Goal: Communication & Community: Answer question/provide support

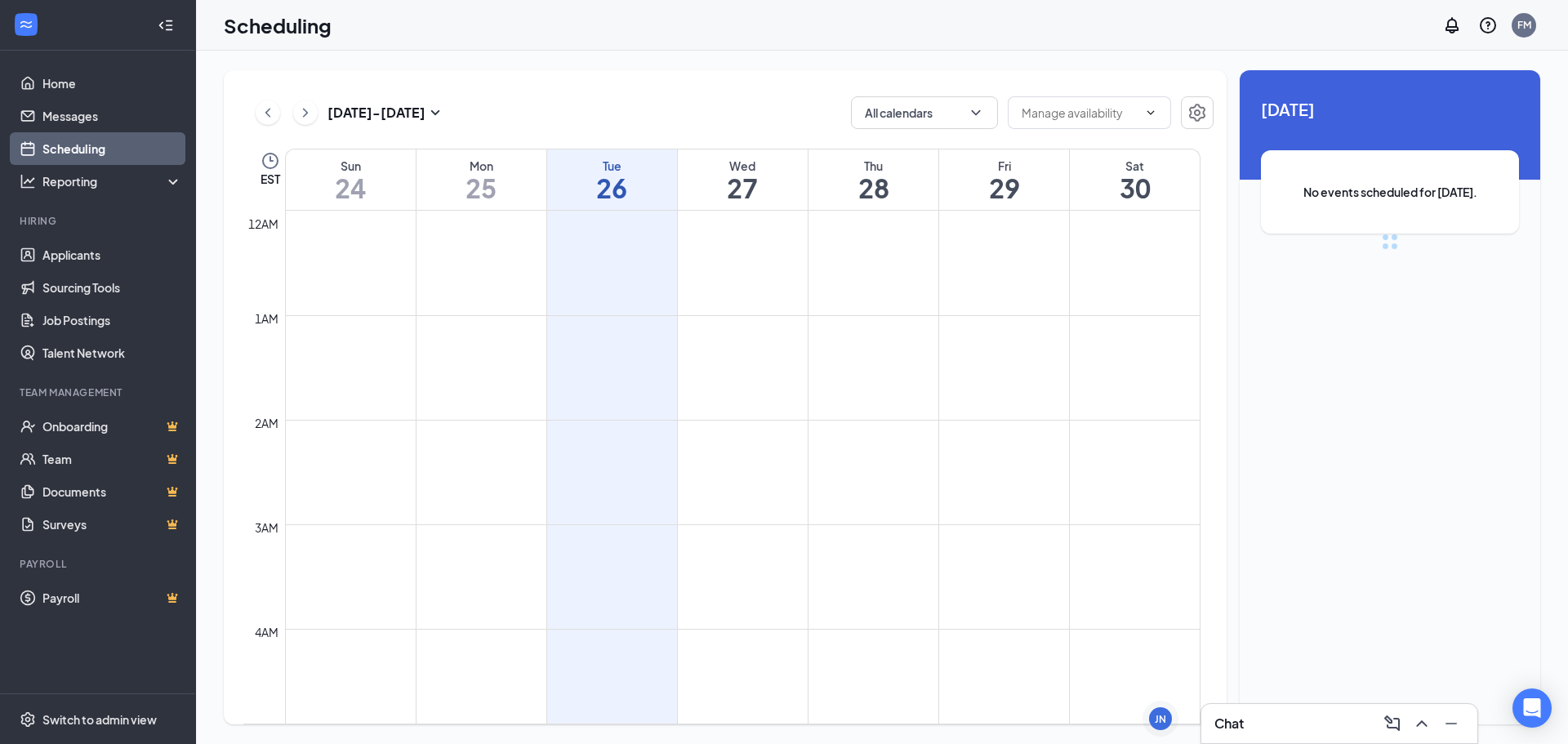
scroll to position [803, 0]
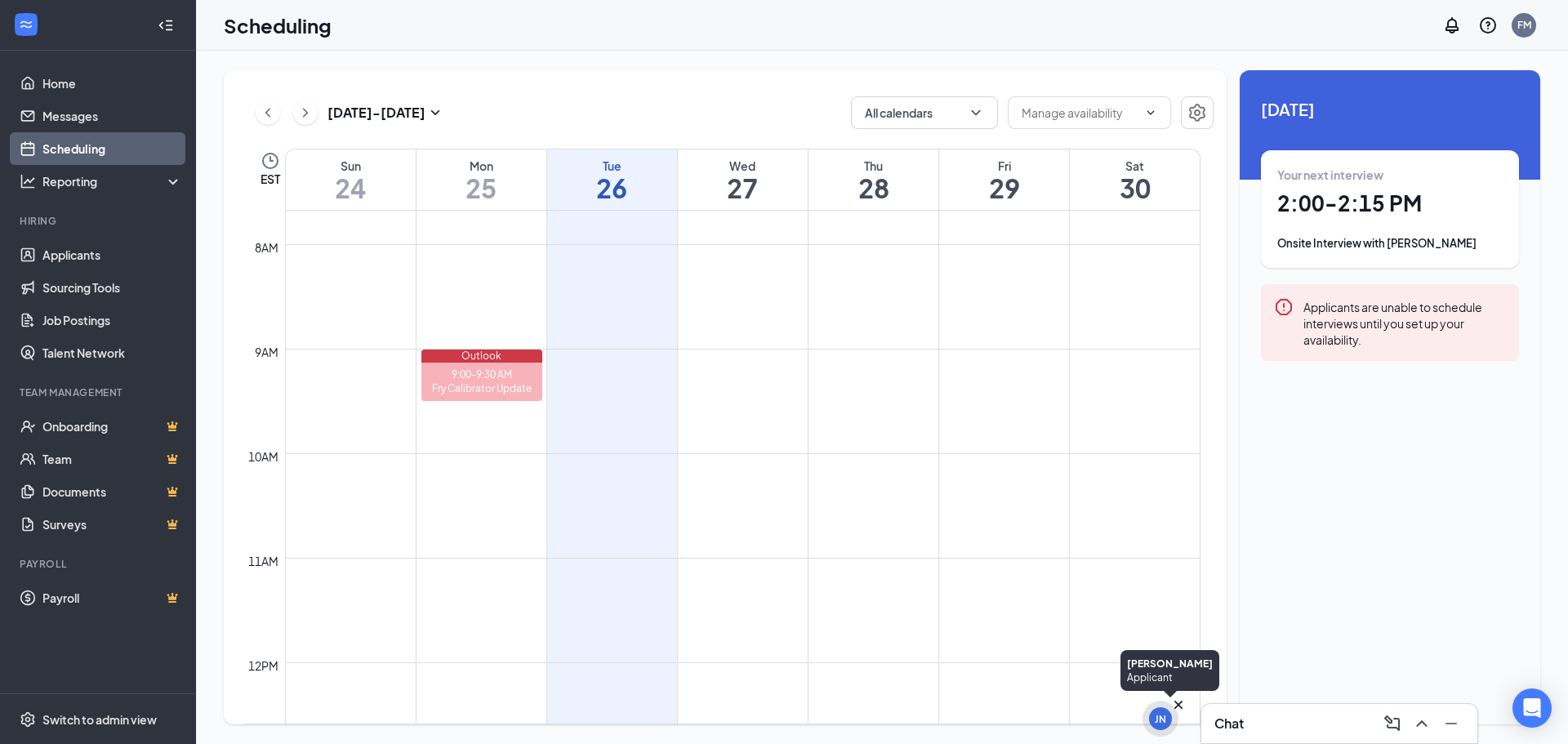
click at [1177, 704] on icon "Cross" at bounding box center [1178, 705] width 9 height 9
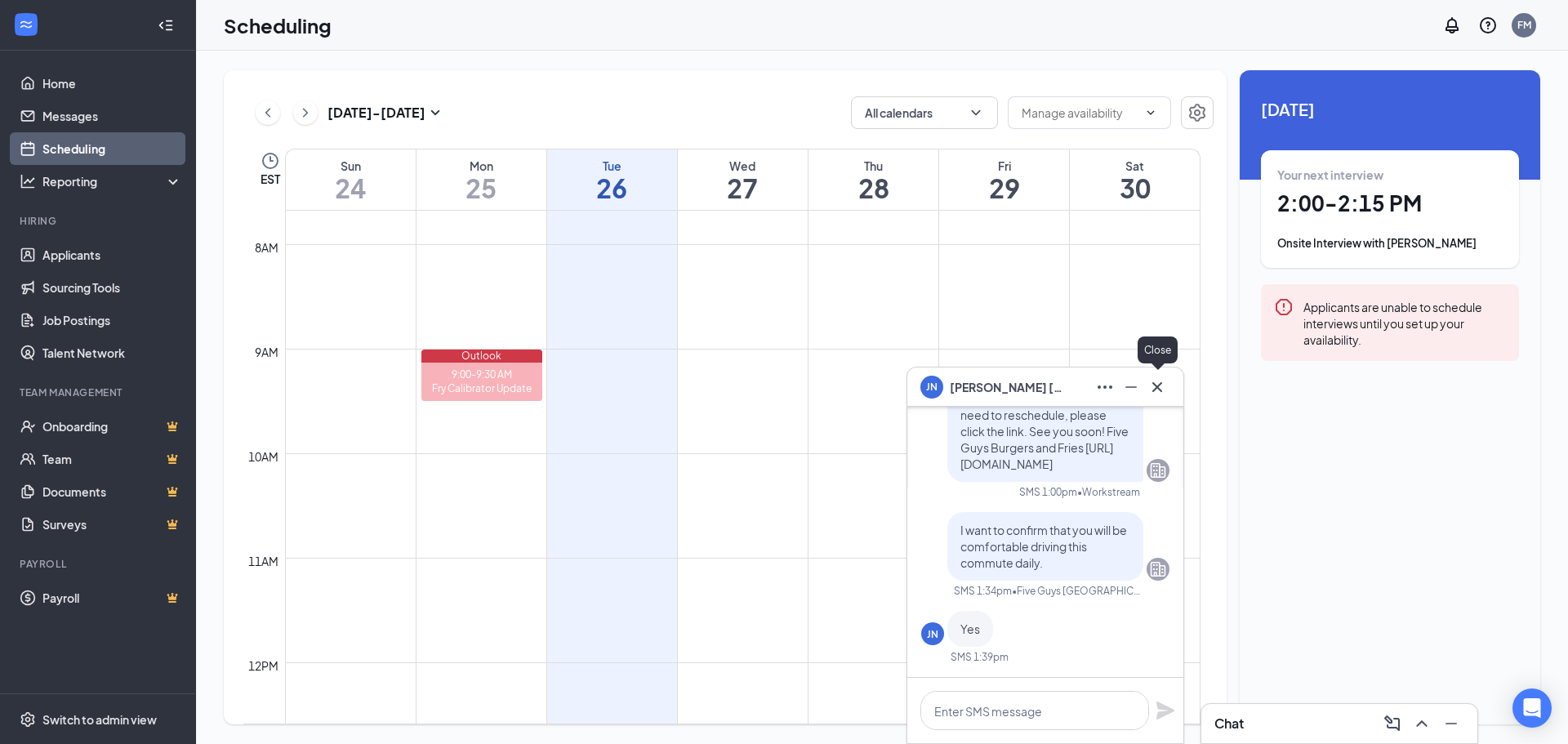
click at [1164, 391] on icon "Cross" at bounding box center [1157, 387] width 20 height 20
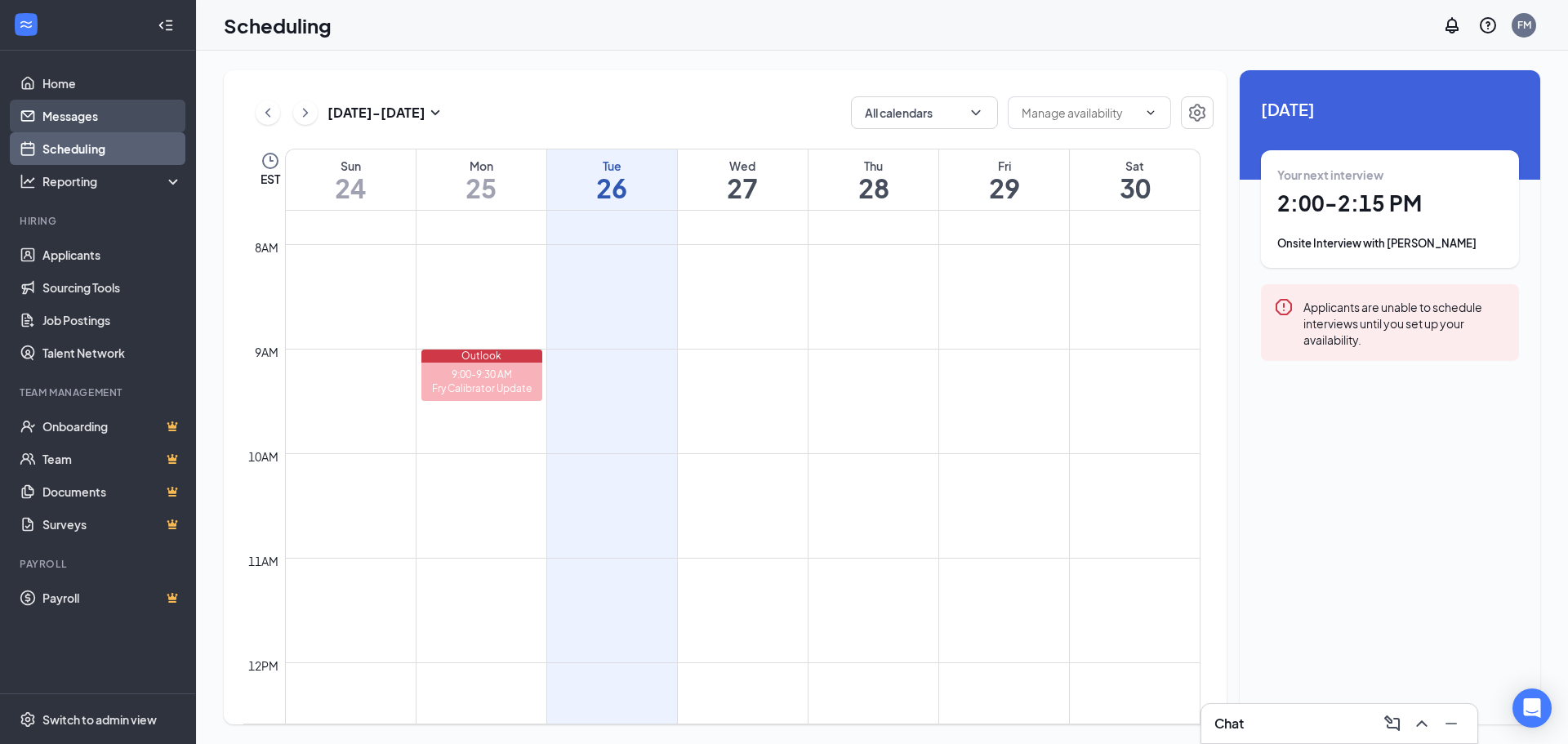
click at [56, 116] on link "Messages" at bounding box center [112, 116] width 140 height 33
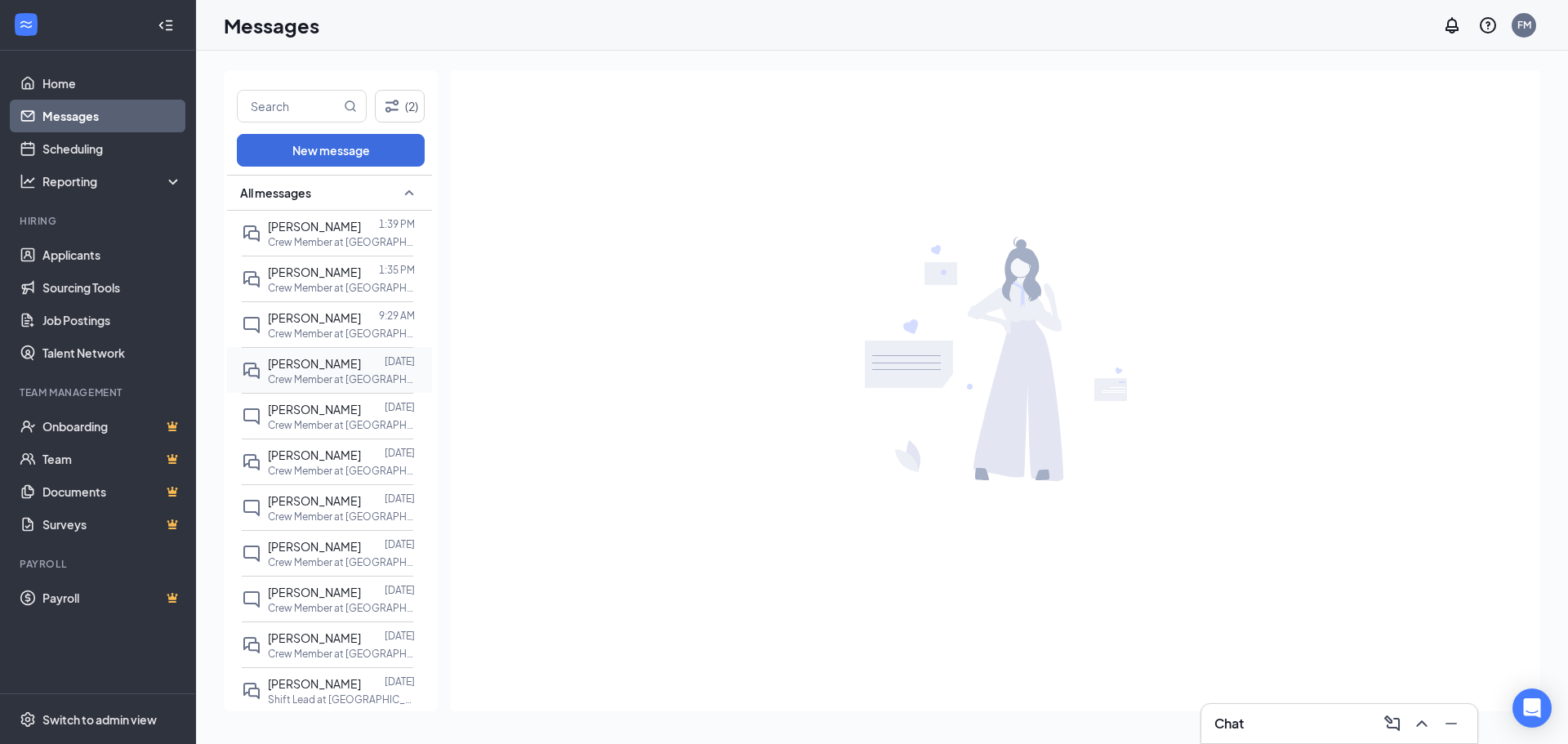
click at [286, 362] on span "[PERSON_NAME]" at bounding box center [314, 363] width 93 height 15
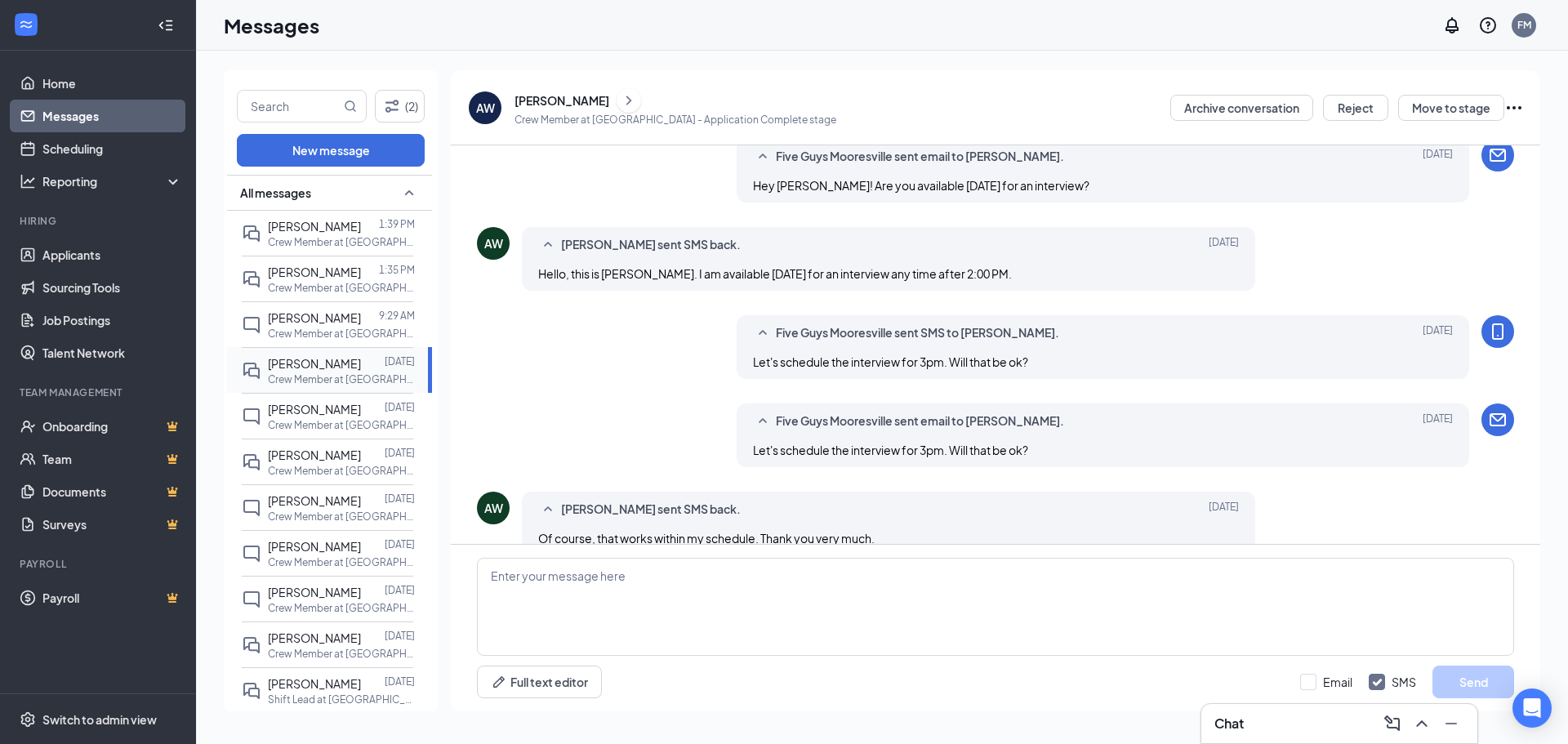
scroll to position [238, 0]
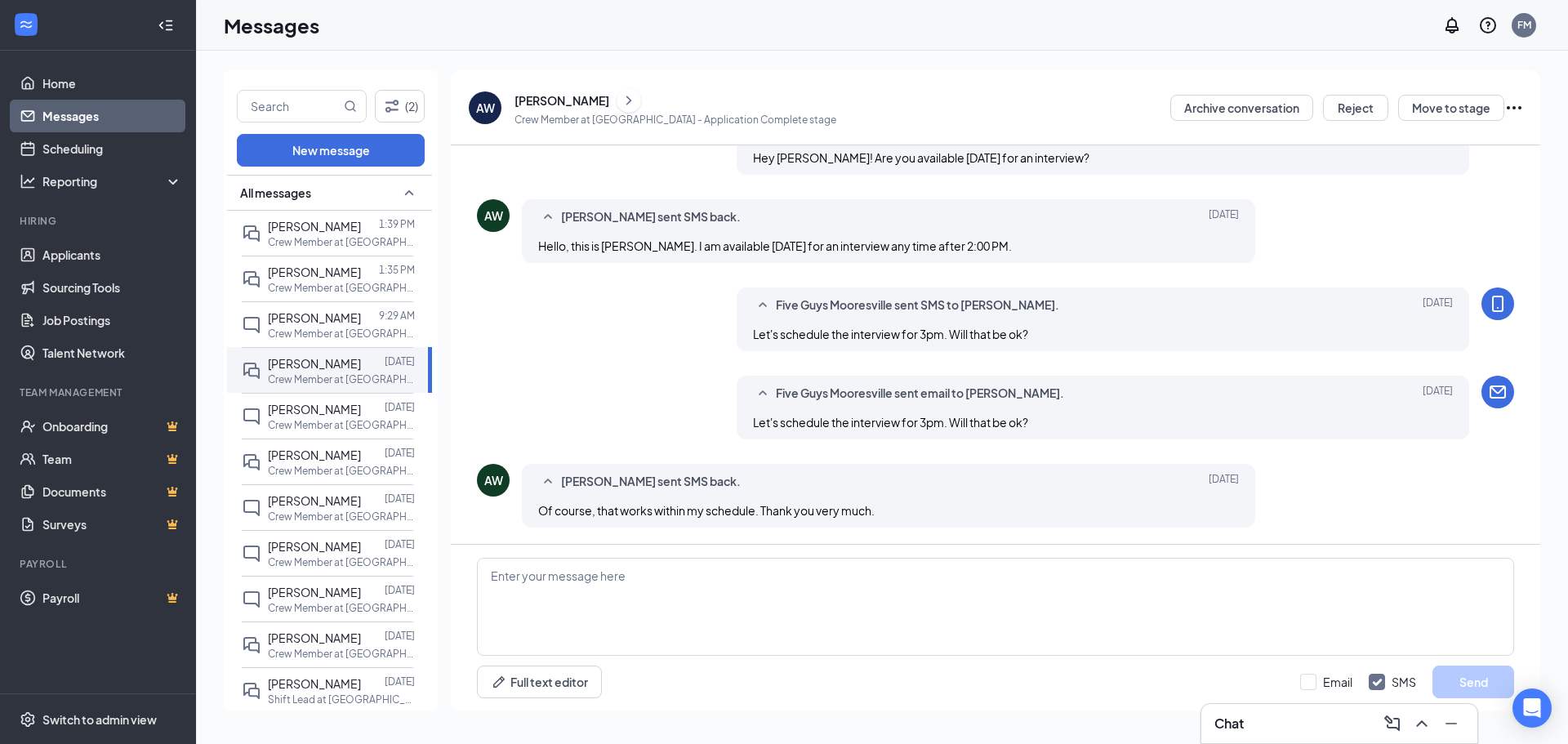
click at [1511, 106] on icon "Ellipses" at bounding box center [1513, 107] width 20 height 20
click at [1414, 380] on p "Print applicant" at bounding box center [1440, 379] width 141 height 16
click at [82, 142] on link "Scheduling" at bounding box center [112, 148] width 140 height 33
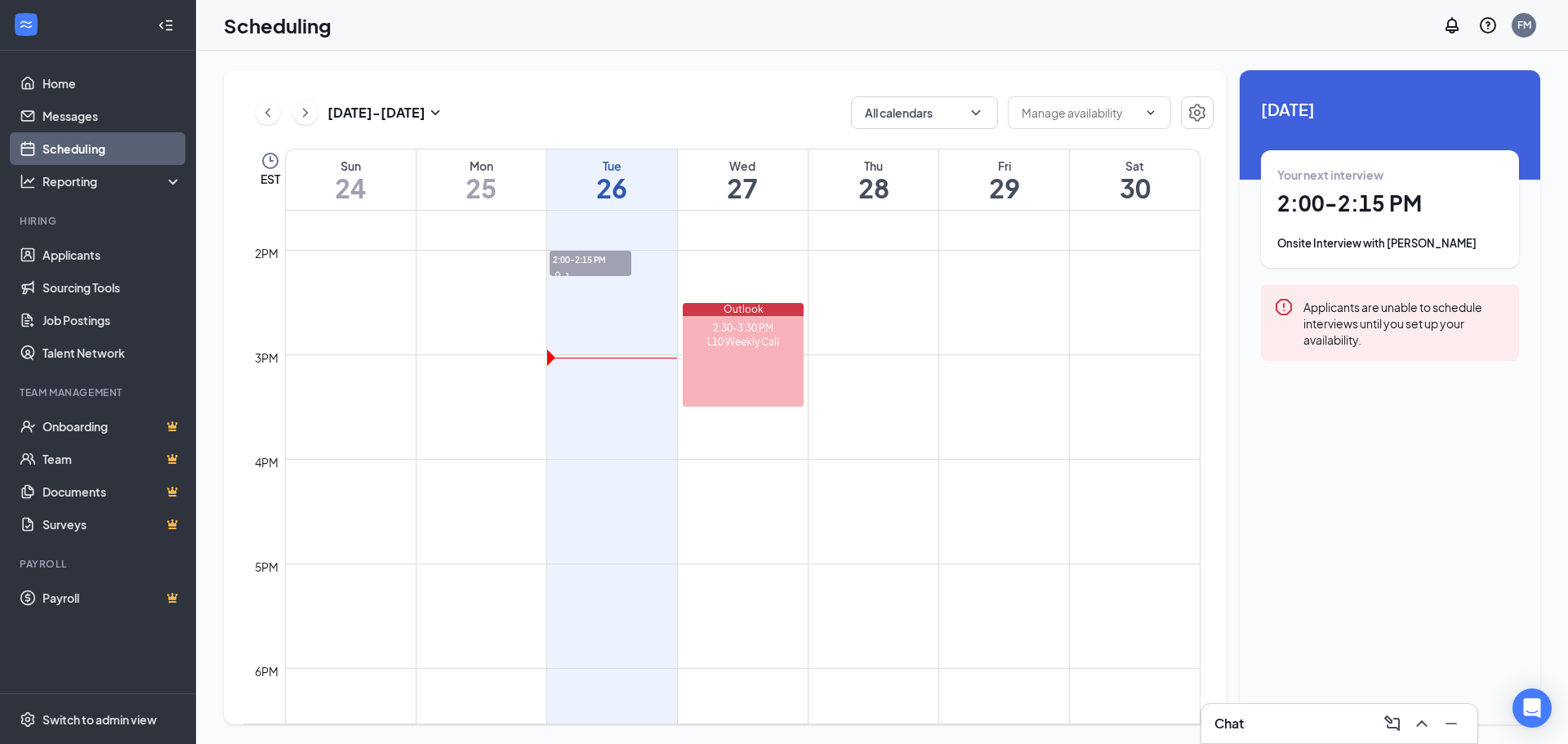
scroll to position [1098, 0]
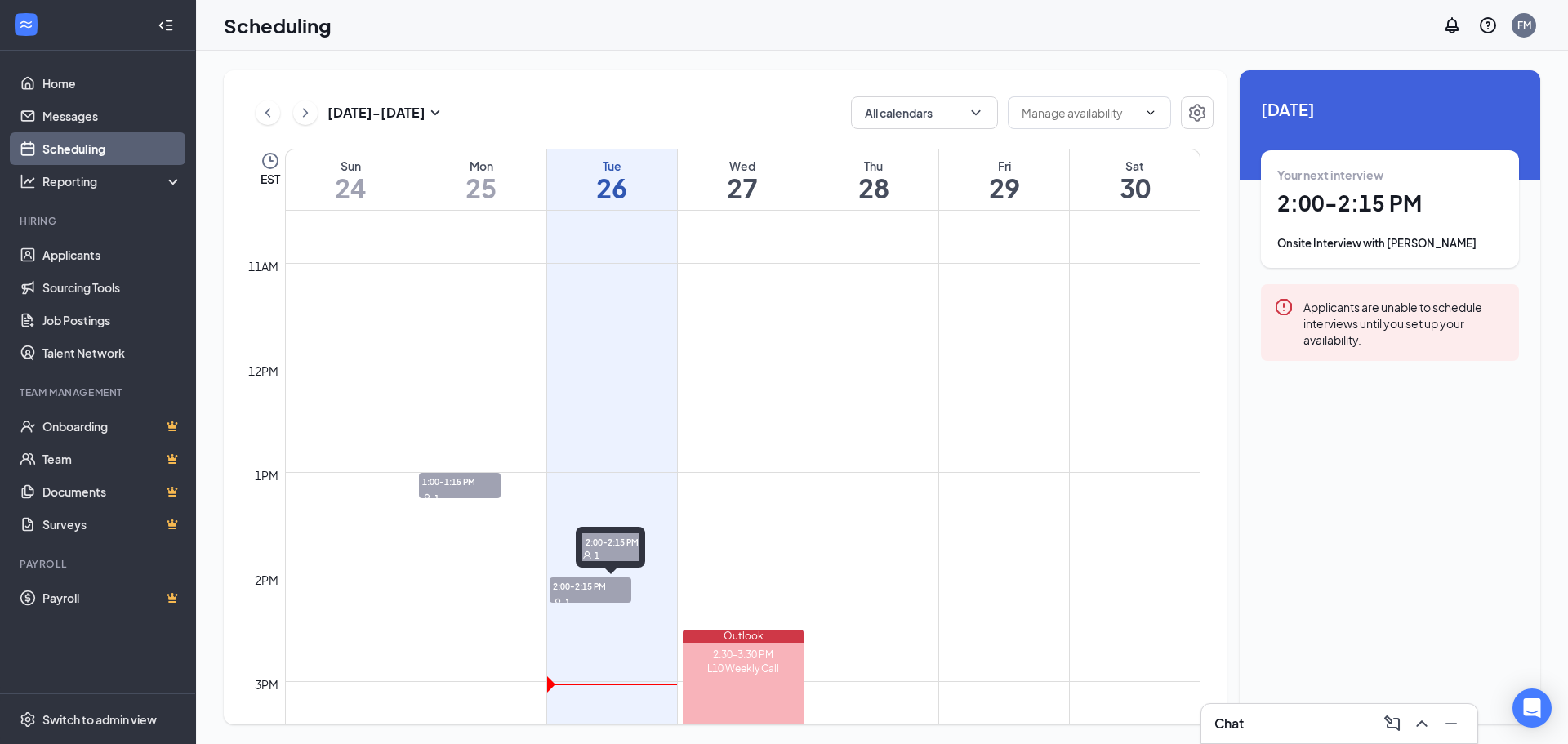
click at [565, 585] on span "2:00-2:15 PM" at bounding box center [589, 585] width 81 height 16
